Goal: Task Accomplishment & Management: Use online tool/utility

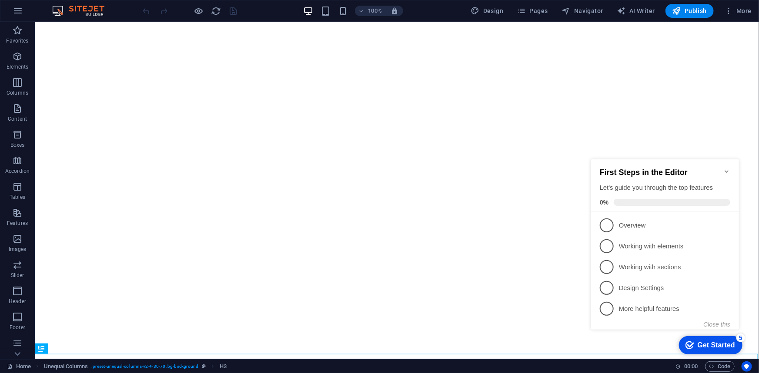
click at [726, 168] on icon "Minimize checklist" at bounding box center [726, 171] width 7 height 7
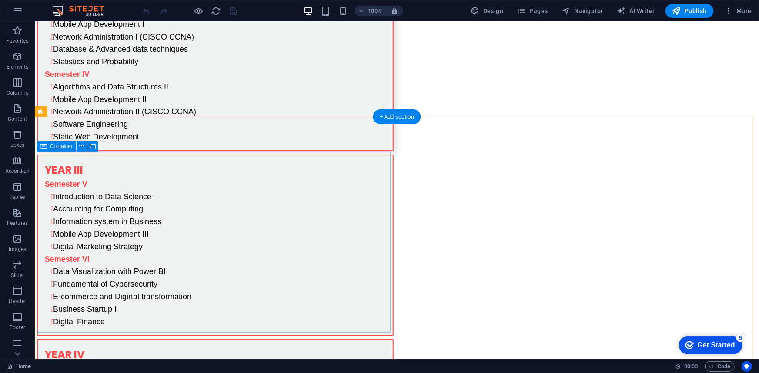
scroll to position [3003, 0]
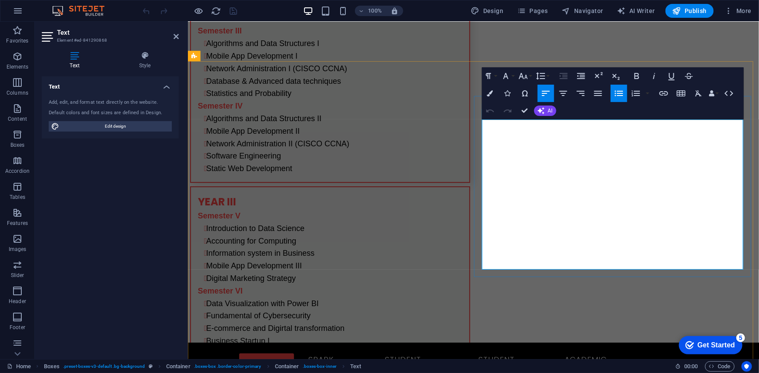
scroll to position [3091, 0]
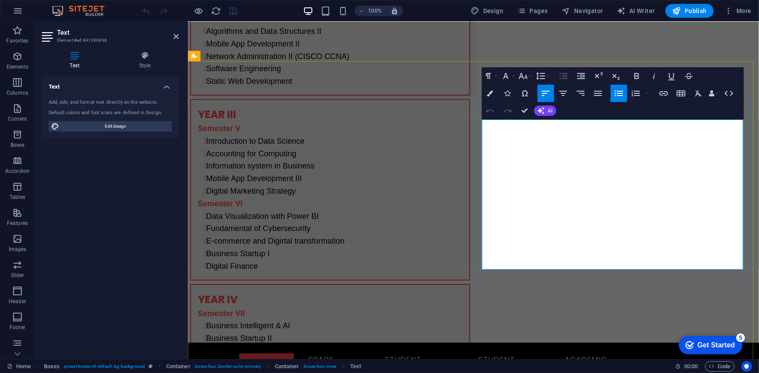
drag, startPoint x: 581, startPoint y: 150, endPoint x: 589, endPoint y: 150, distance: 8.3
drag, startPoint x: 493, startPoint y: 185, endPoint x: 578, endPoint y: 186, distance: 85.2
copy li "Statistics and Probability"
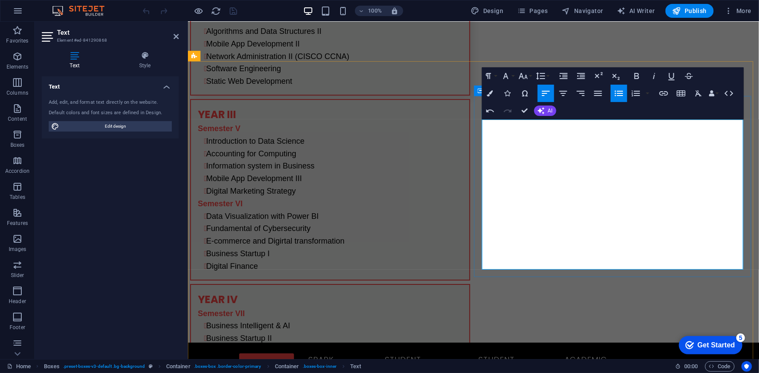
drag, startPoint x: 491, startPoint y: 212, endPoint x: 608, endPoint y: 210, distance: 117.0
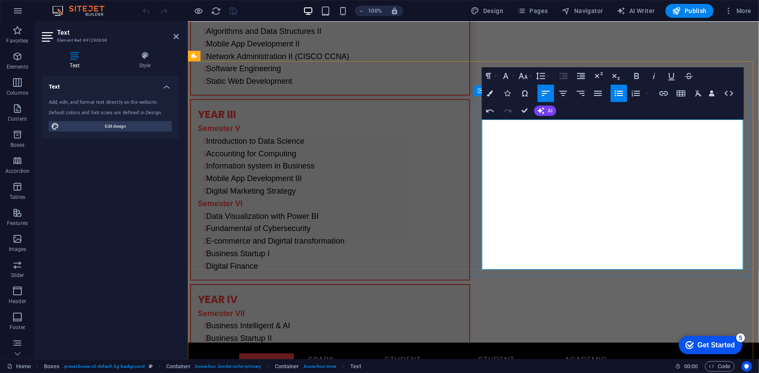
drag, startPoint x: 634, startPoint y: 161, endPoint x: 503, endPoint y: 160, distance: 130.9
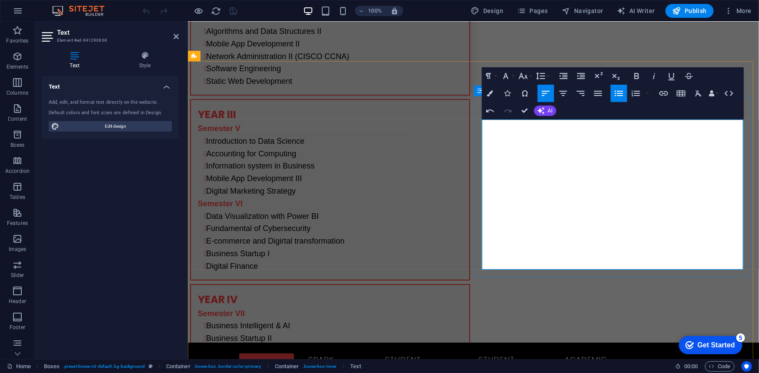
drag, startPoint x: 491, startPoint y: 147, endPoint x: 632, endPoint y: 176, distance: 144.2
copy ul "Mobile App Development I CCNA I Database & Advanced data techniques"
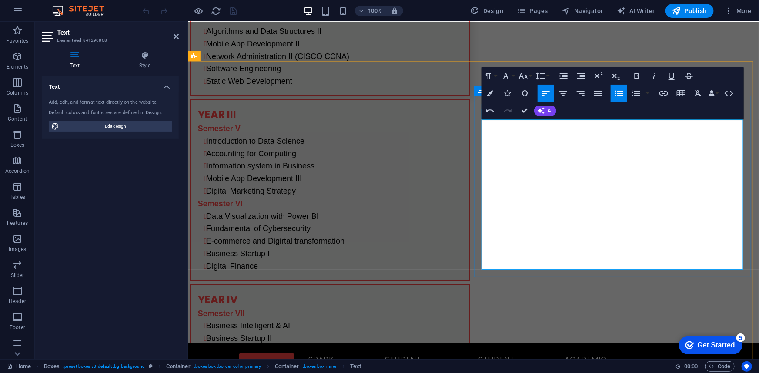
drag, startPoint x: 491, startPoint y: 164, endPoint x: 582, endPoint y: 188, distance: 94.4
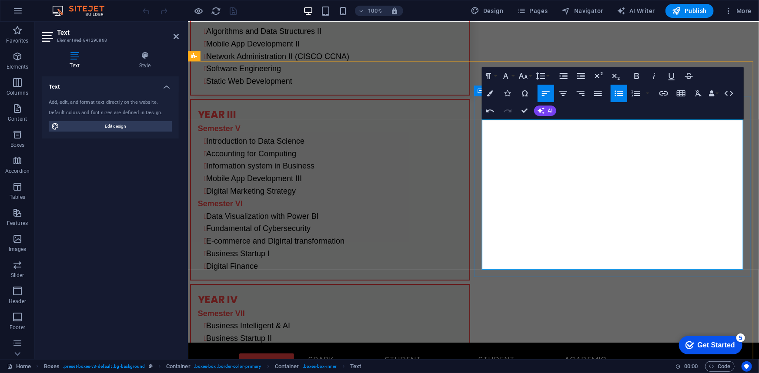
drag, startPoint x: 492, startPoint y: 137, endPoint x: 644, endPoint y: 139, distance: 151.7
copy li "Algorithms and Data Structures with Python"
drag, startPoint x: 584, startPoint y: 151, endPoint x: 499, endPoint y: 149, distance: 85.7
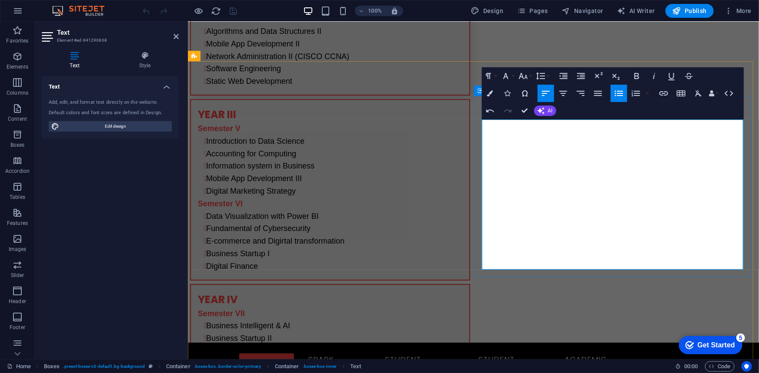
drag, startPoint x: 619, startPoint y: 150, endPoint x: 643, endPoint y: 151, distance: 23.9
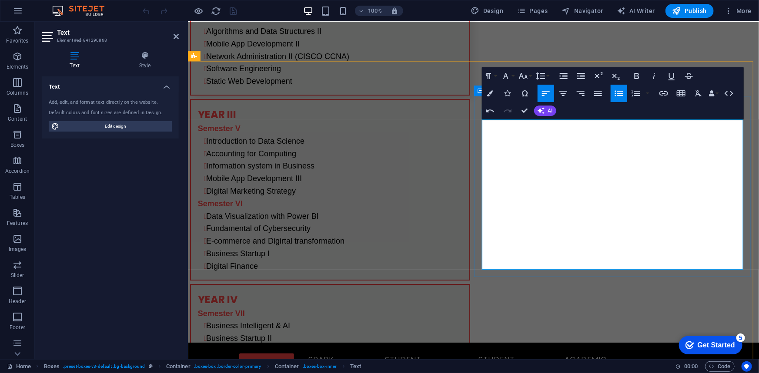
drag, startPoint x: 492, startPoint y: 223, endPoint x: 629, endPoint y: 246, distance: 138.4
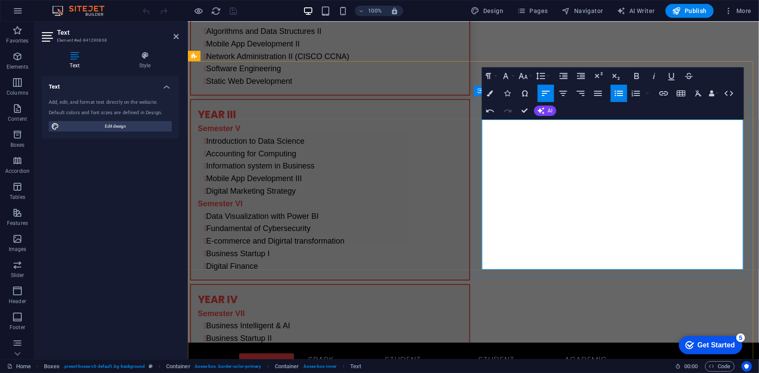
drag, startPoint x: 634, startPoint y: 236, endPoint x: 493, endPoint y: 234, distance: 141.7
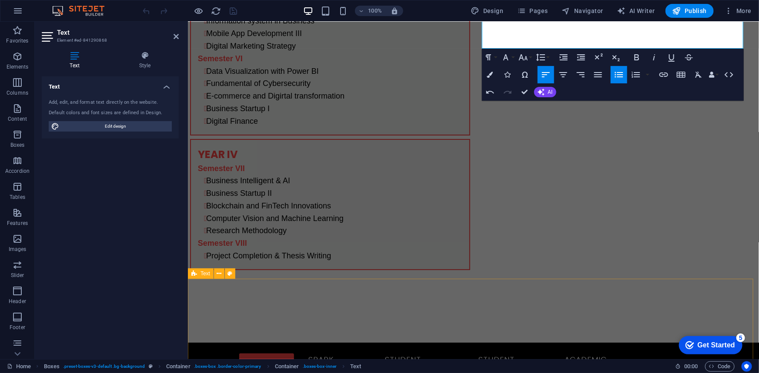
scroll to position [3368, 0]
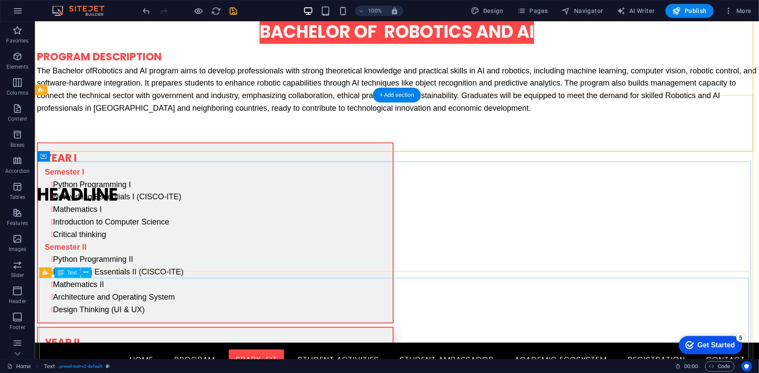
scroll to position [3235, 0]
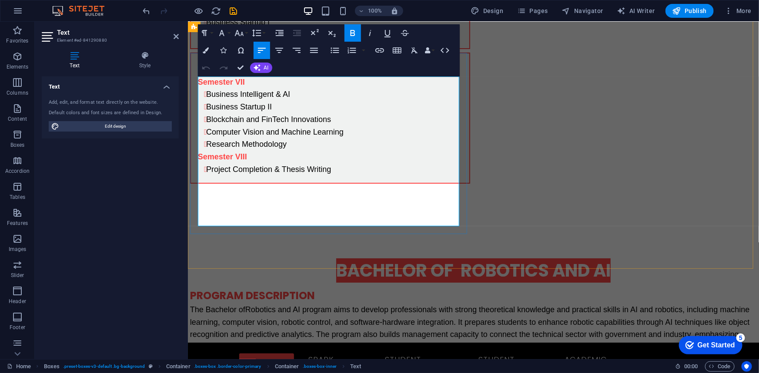
drag, startPoint x: 260, startPoint y: 93, endPoint x: 207, endPoint y: 94, distance: 52.6
drag, startPoint x: 356, startPoint y: 119, endPoint x: 209, endPoint y: 118, distance: 146.9
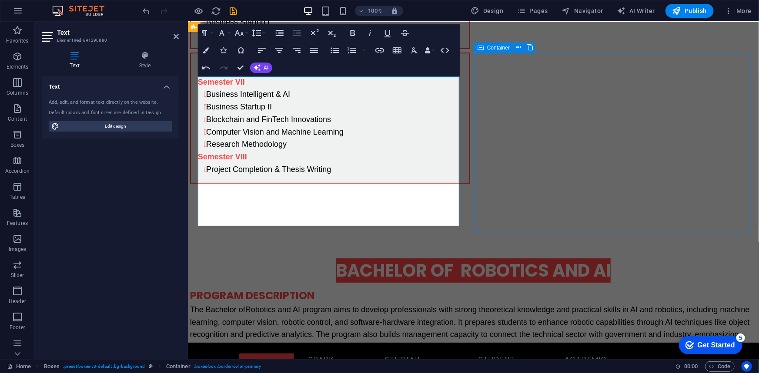
scroll to position [3235, 0]
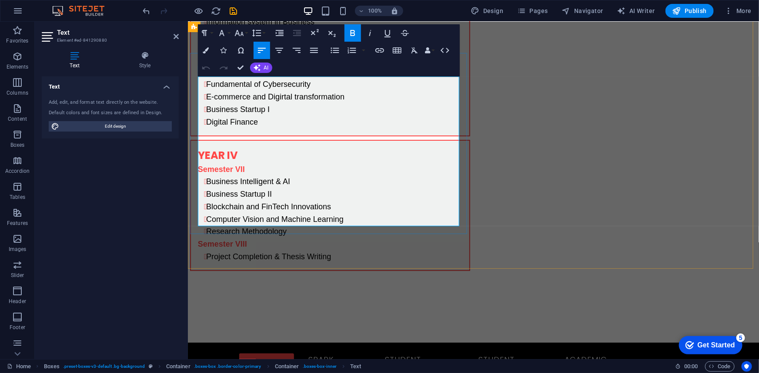
scroll to position [3323, 0]
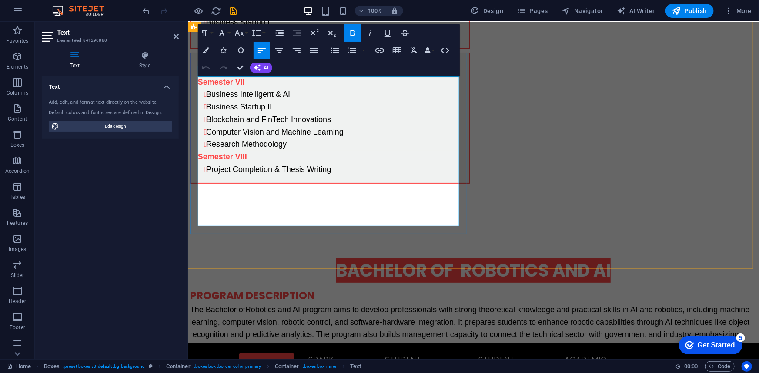
drag, startPoint x: 342, startPoint y: 142, endPoint x: 287, endPoint y: 139, distance: 54.9
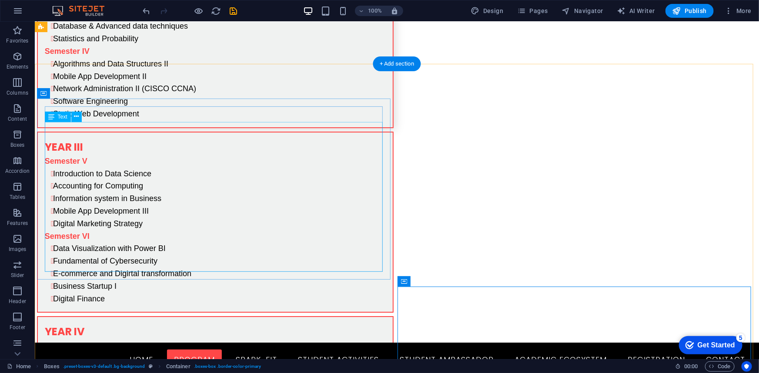
scroll to position [2998, 0]
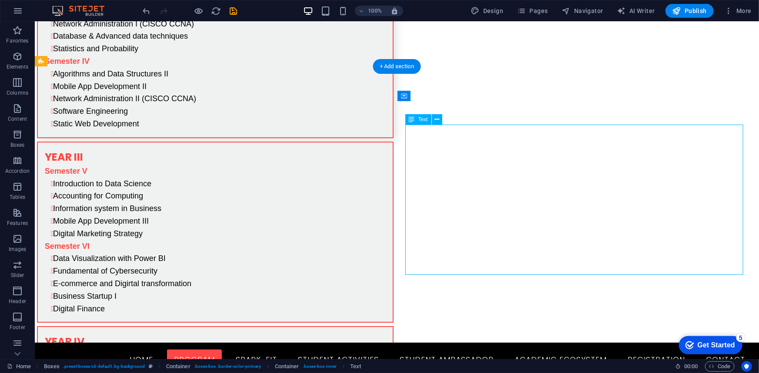
drag, startPoint x: 499, startPoint y: 203, endPoint x: 345, endPoint y: 203, distance: 153.5
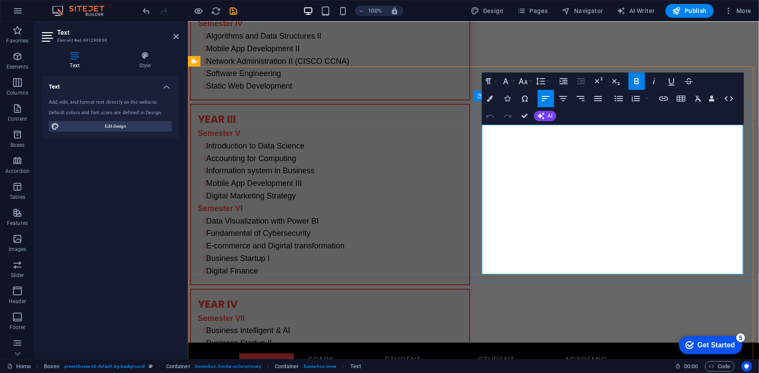
drag, startPoint x: 493, startPoint y: 230, endPoint x: 590, endPoint y: 247, distance: 98.6
drag, startPoint x: 492, startPoint y: 229, endPoint x: 567, endPoint y: 246, distance: 77.5
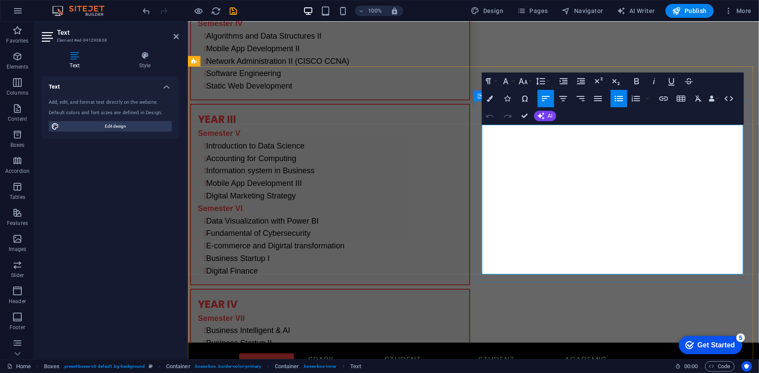
copy ul "Mobile App Development II CCNA II"
drag, startPoint x: 493, startPoint y: 244, endPoint x: 570, endPoint y: 251, distance: 78.1
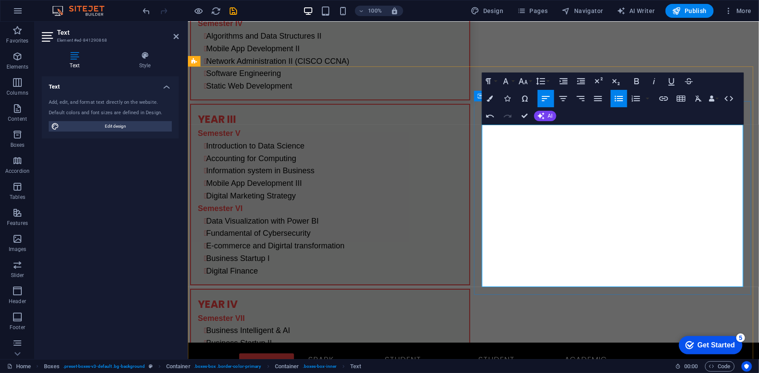
drag, startPoint x: 491, startPoint y: 247, endPoint x: 511, endPoint y: 243, distance: 21.0
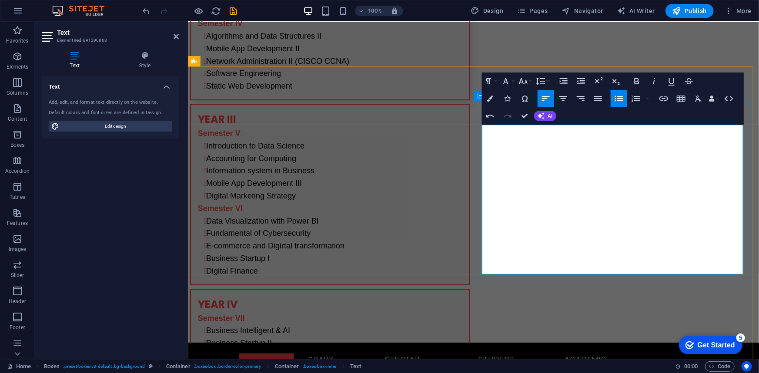
drag, startPoint x: 590, startPoint y: 229, endPoint x: 493, endPoint y: 234, distance: 97.5
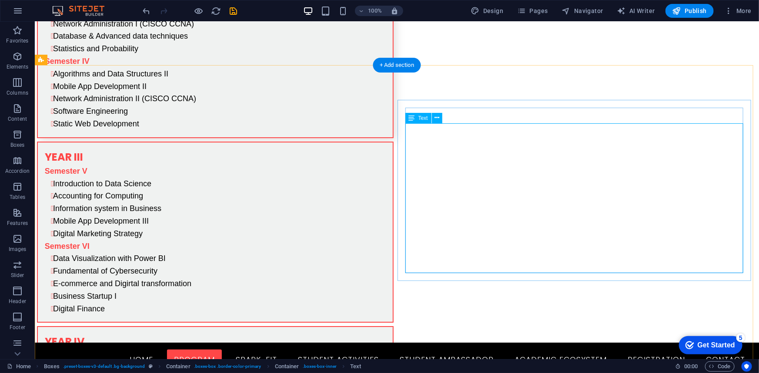
scroll to position [3235, 0]
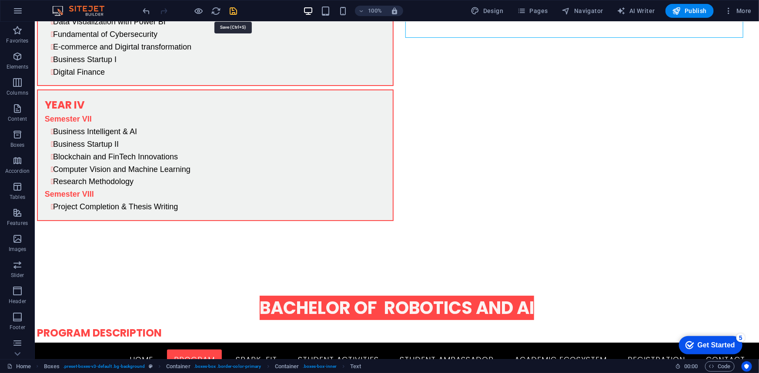
click at [234, 11] on icon "save" at bounding box center [234, 11] width 10 height 10
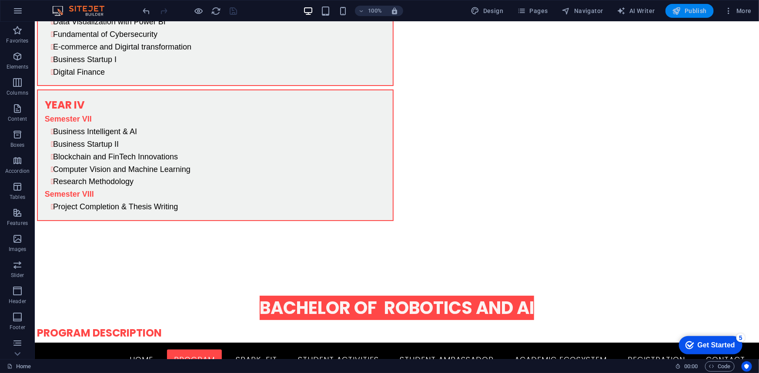
click at [698, 8] on span "Publish" at bounding box center [689, 11] width 34 height 9
